Goal: Task Accomplishment & Management: Manage account settings

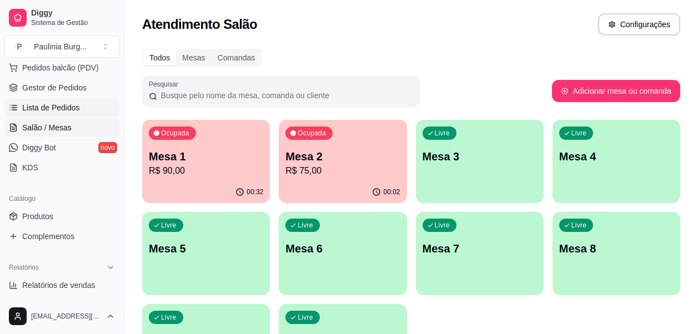
scroll to position [167, 0]
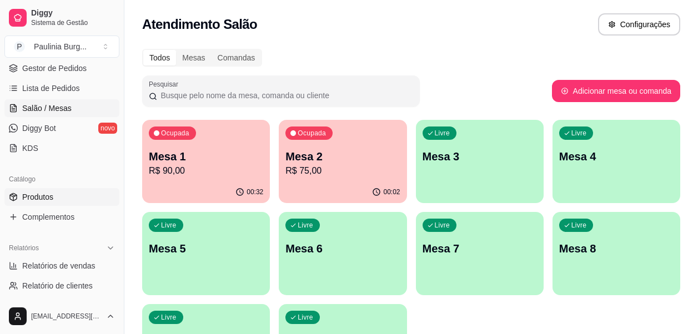
click at [58, 193] on link "Produtos" at bounding box center [61, 197] width 115 height 18
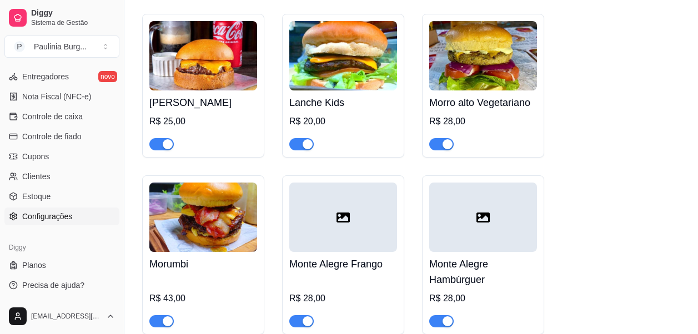
scroll to position [667, 0]
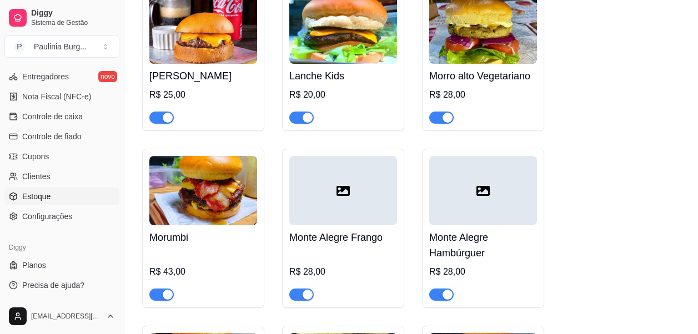
click at [51, 199] on link "Estoque" at bounding box center [61, 197] width 115 height 18
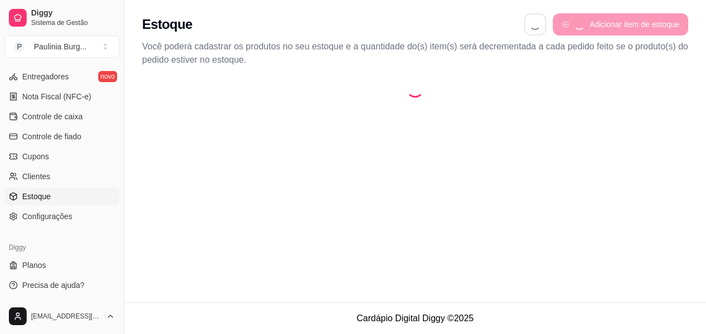
select select "QUANTITY_ORDER"
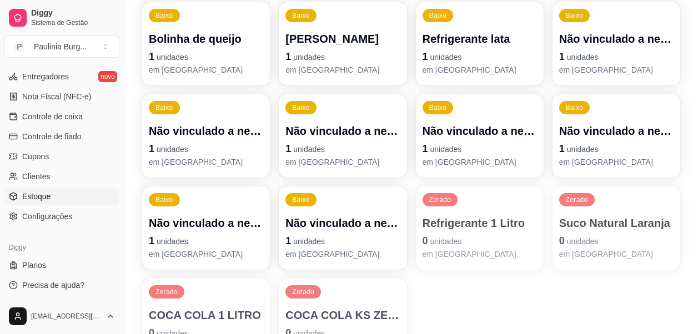
scroll to position [778, 0]
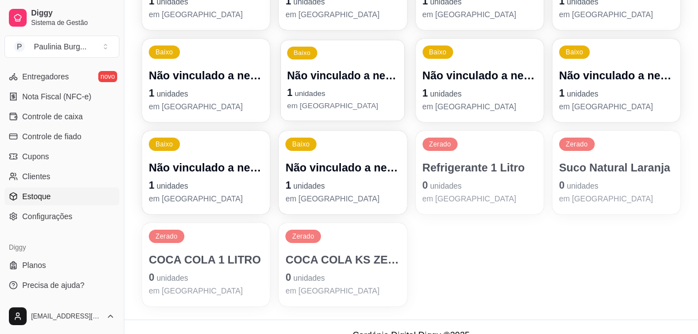
click at [321, 93] on span "unidades" at bounding box center [310, 93] width 31 height 9
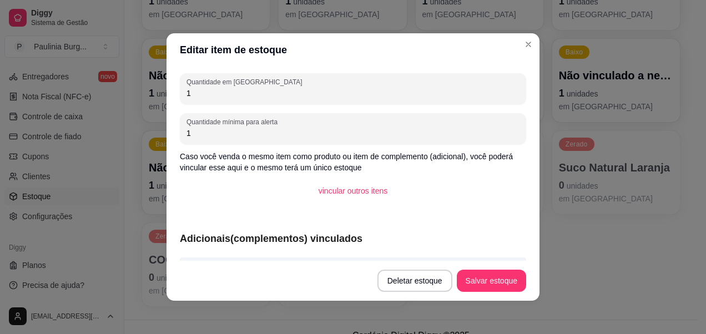
click at [514, 51] on header "Editar item de estoque" at bounding box center [353, 49] width 373 height 33
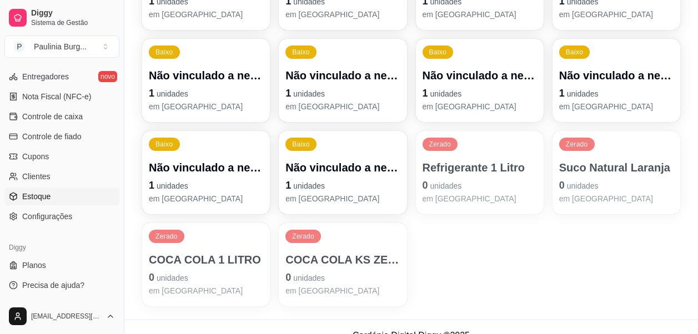
click at [464, 171] on p "Refrigerante 1 Litro" at bounding box center [480, 168] width 114 height 16
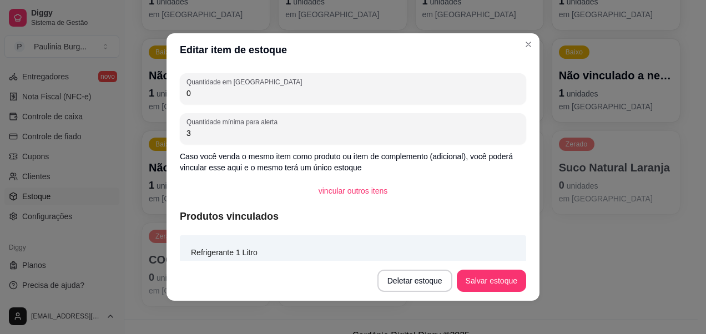
click at [274, 97] on input "0" at bounding box center [353, 93] width 333 height 11
type input "6"
click at [464, 279] on button "Salvar estoque" at bounding box center [491, 281] width 69 height 22
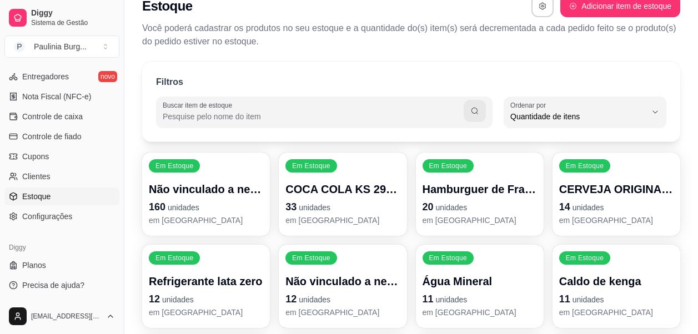
scroll to position [0, 0]
